Goal: Navigation & Orientation: Find specific page/section

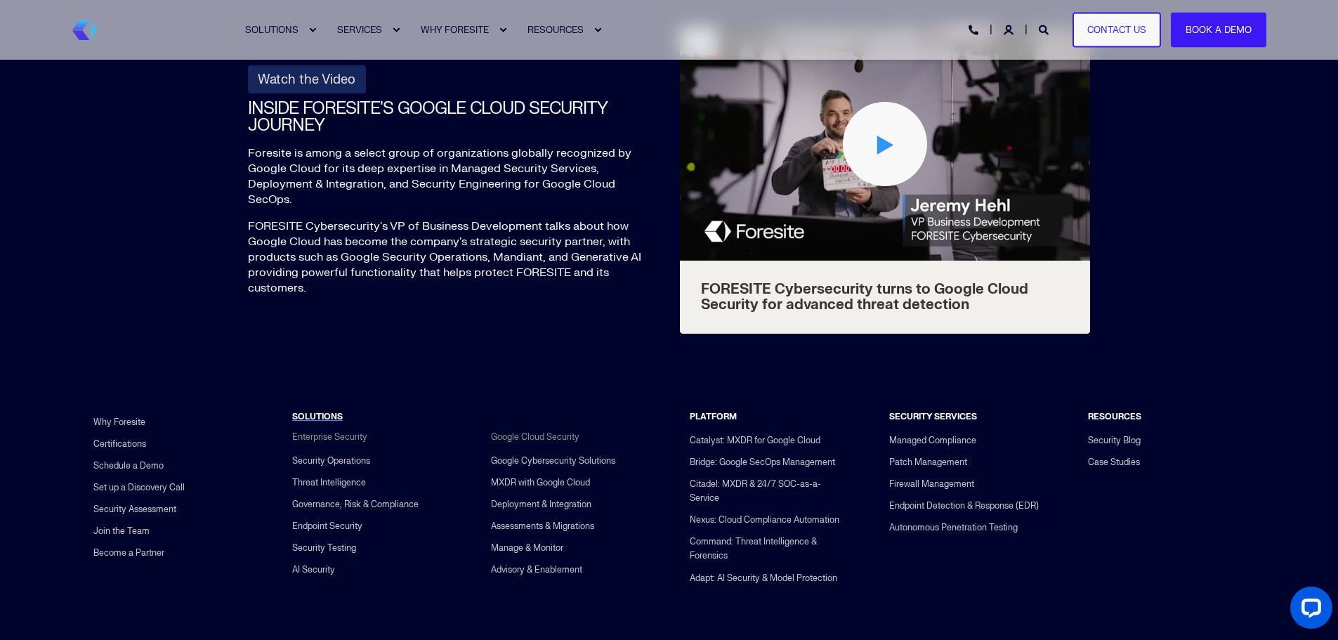
scroll to position [5167, 0]
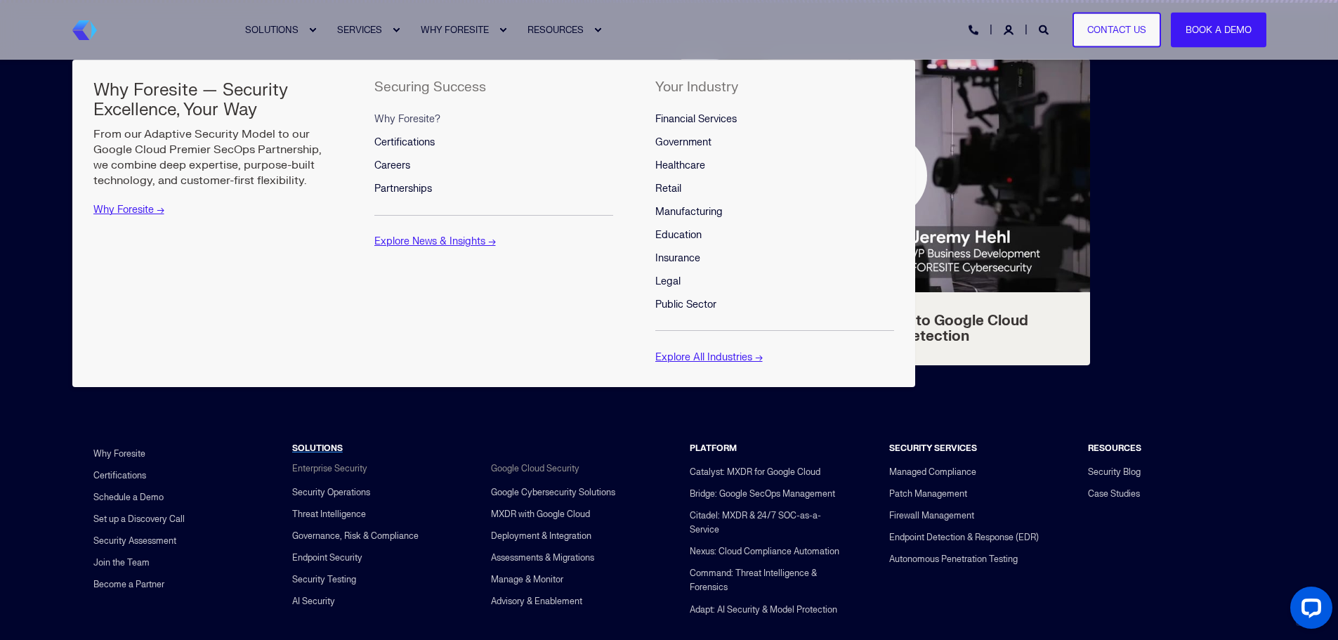
click at [428, 115] on span "Why Foresite?" at bounding box center [407, 119] width 66 height 12
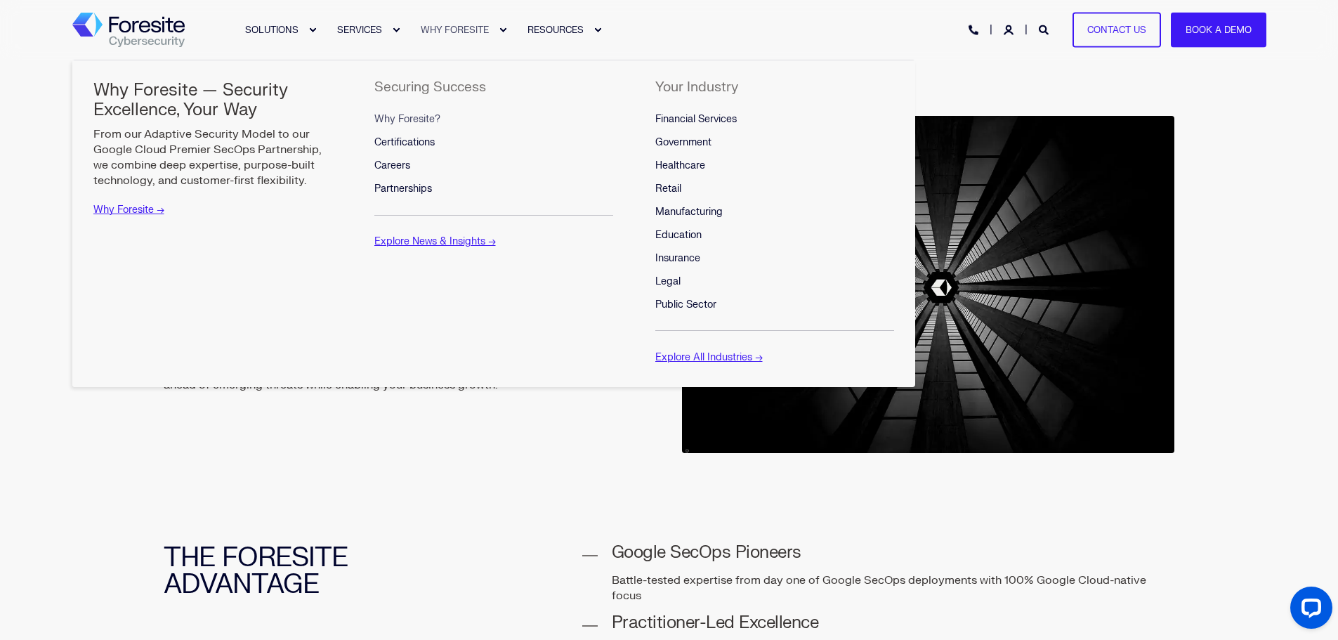
click at [407, 113] on span "Why Foresite?" at bounding box center [407, 119] width 66 height 12
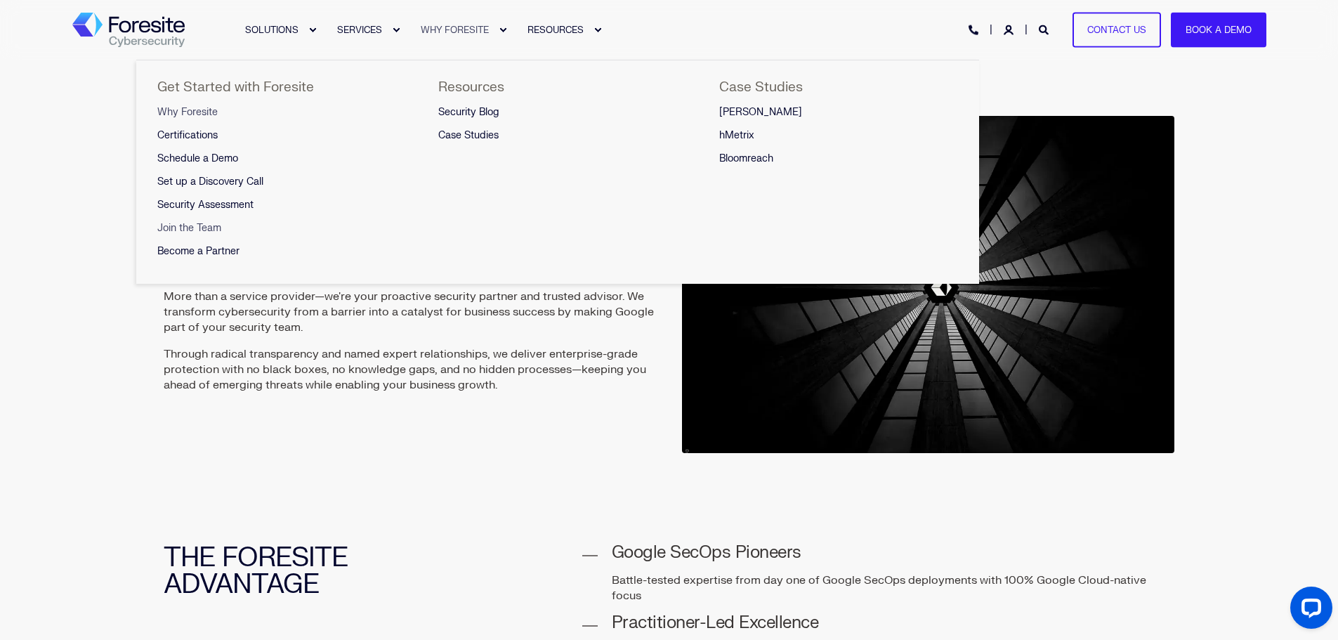
click at [202, 223] on span "Join the Team" at bounding box center [189, 228] width 64 height 12
